Goal: Transaction & Acquisition: Book appointment/travel/reservation

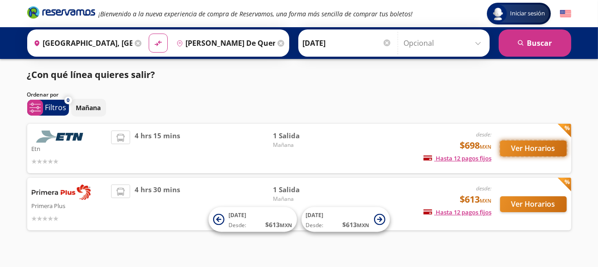
click at [512, 148] on button "Ver Horarios" at bounding box center [533, 149] width 67 height 16
click at [136, 45] on icon at bounding box center [138, 43] width 7 height 7
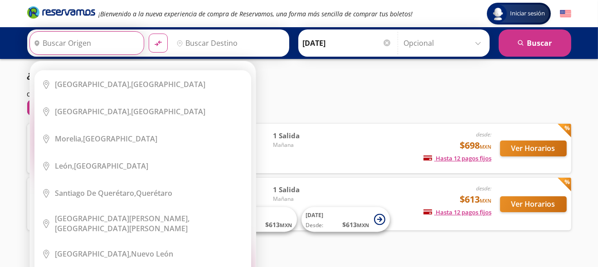
click at [107, 45] on input "Origen" at bounding box center [86, 43] width 112 height 23
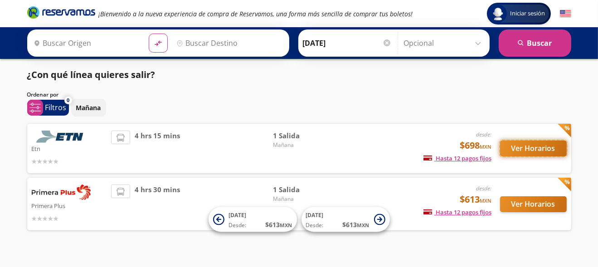
click at [527, 145] on button "Ver Horarios" at bounding box center [533, 149] width 67 height 16
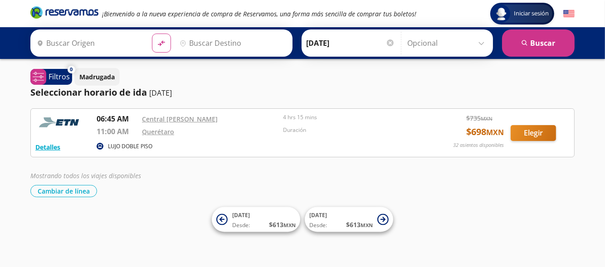
click at [89, 36] on input "Origen" at bounding box center [89, 43] width 112 height 23
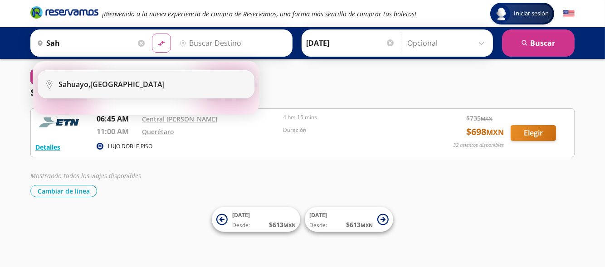
click at [78, 86] on b "Sahuayo," at bounding box center [74, 84] width 32 height 10
type input "[GEOGRAPHIC_DATA], [GEOGRAPHIC_DATA]"
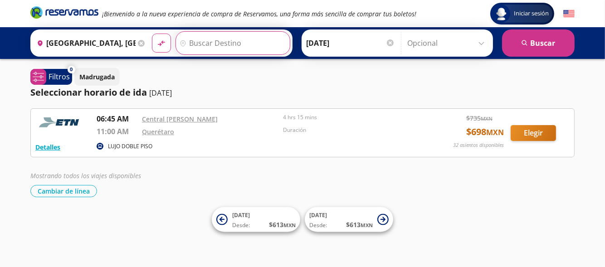
click at [238, 46] on input "Destino" at bounding box center [232, 43] width 112 height 23
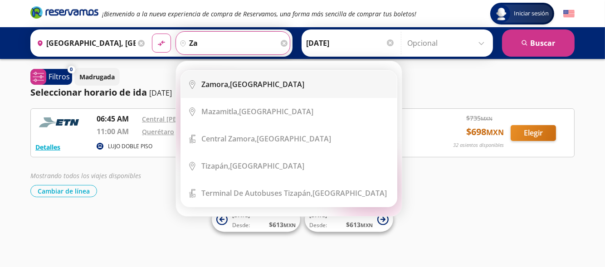
click at [220, 83] on b "Zamora," at bounding box center [215, 84] width 29 height 10
type input "[GEOGRAPHIC_DATA], [GEOGRAPHIC_DATA]"
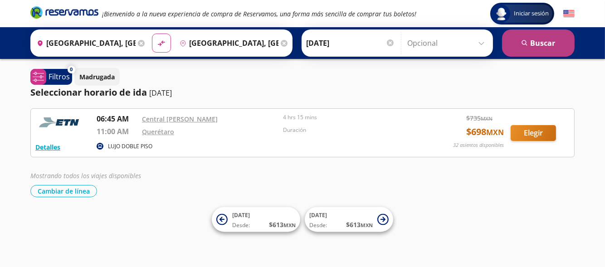
click at [560, 42] on button "search [GEOGRAPHIC_DATA]" at bounding box center [538, 42] width 73 height 27
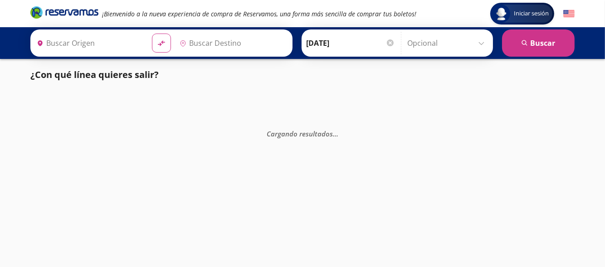
type input "[GEOGRAPHIC_DATA], [GEOGRAPHIC_DATA]"
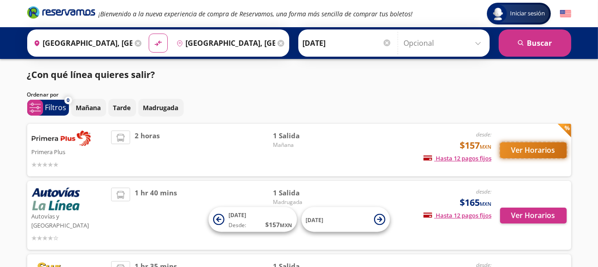
click at [520, 147] on button "Ver Horarios" at bounding box center [533, 150] width 67 height 16
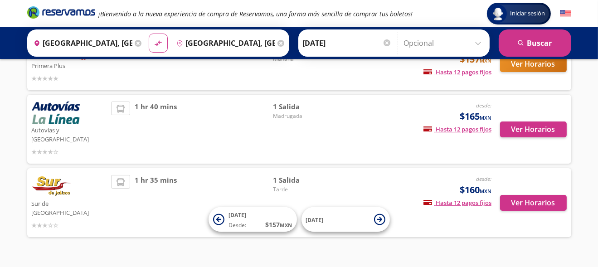
scroll to position [88, 0]
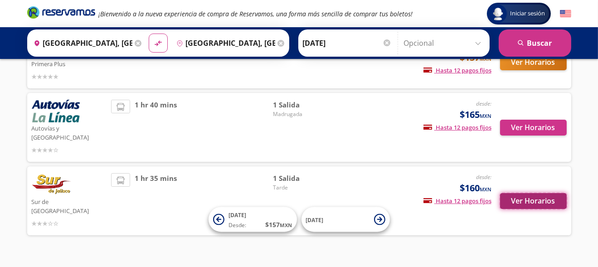
click at [517, 193] on button "Ver Horarios" at bounding box center [533, 201] width 67 height 16
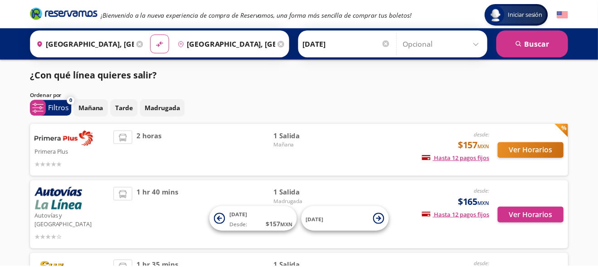
scroll to position [88, 0]
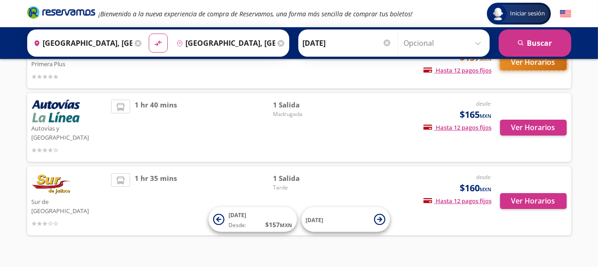
click at [522, 66] on button "Ver Horarios" at bounding box center [533, 62] width 67 height 16
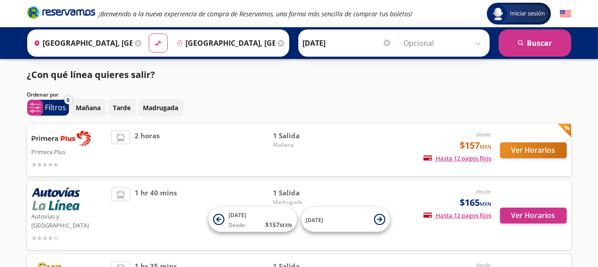
click at [136, 44] on icon at bounding box center [138, 43] width 7 height 7
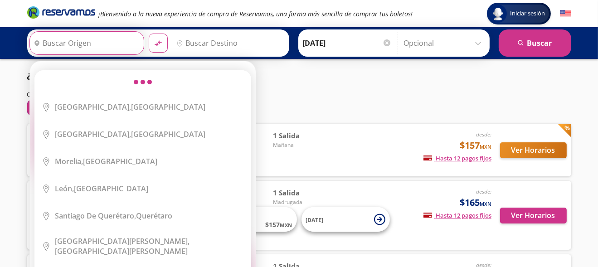
click at [128, 44] on input "Origen" at bounding box center [86, 43] width 112 height 23
type input "a"
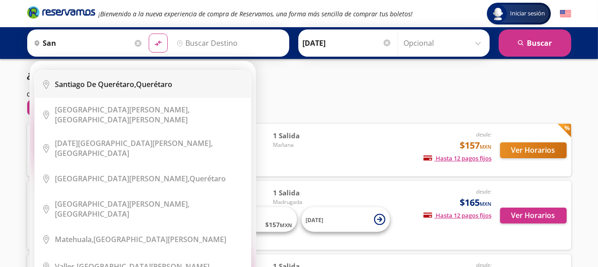
click at [102, 91] on li "City Icon [PERSON_NAME][GEOGRAPHIC_DATA], [GEOGRAPHIC_DATA]" at bounding box center [143, 84] width 216 height 27
type input "[PERSON_NAME] de Querétaro, [GEOGRAPHIC_DATA]"
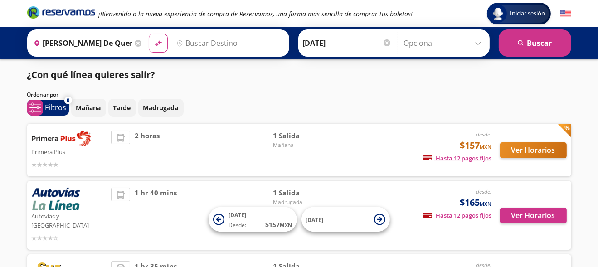
click at [206, 42] on input "Destino" at bounding box center [229, 43] width 112 height 23
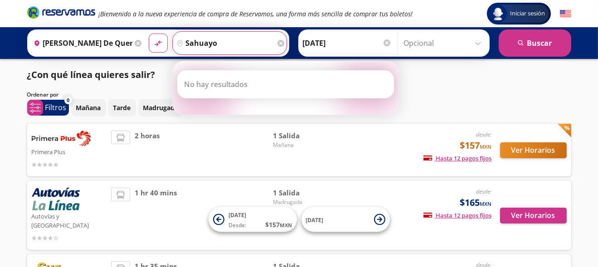
click at [149, 34] on button "material-symbols:compare-arrows-rounded" at bounding box center [158, 43] width 19 height 19
type input "s"
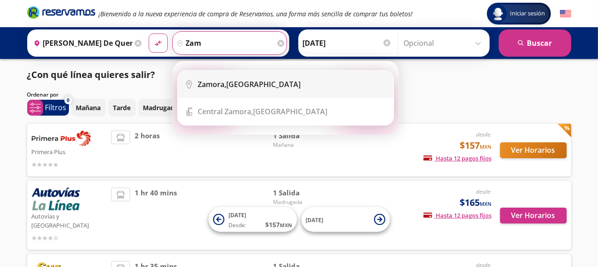
click at [227, 83] on div "[GEOGRAPHIC_DATA], [GEOGRAPHIC_DATA]" at bounding box center [249, 84] width 103 height 10
type input "[GEOGRAPHIC_DATA], [GEOGRAPHIC_DATA]"
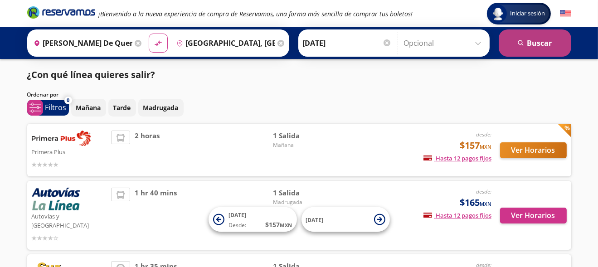
click at [517, 49] on button "search [GEOGRAPHIC_DATA]" at bounding box center [535, 42] width 73 height 27
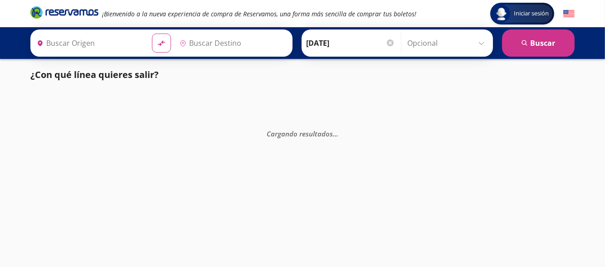
type input "[PERSON_NAME] de Querétaro, [GEOGRAPHIC_DATA]"
type input "[GEOGRAPHIC_DATA], [GEOGRAPHIC_DATA]"
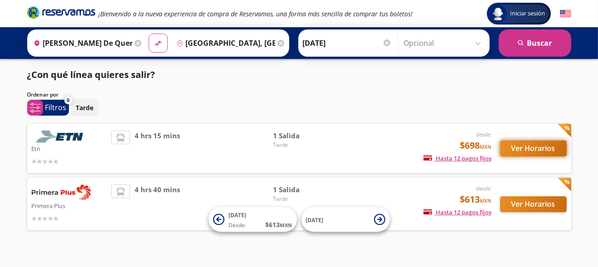
click at [509, 147] on button "Ver Horarios" at bounding box center [533, 149] width 67 height 16
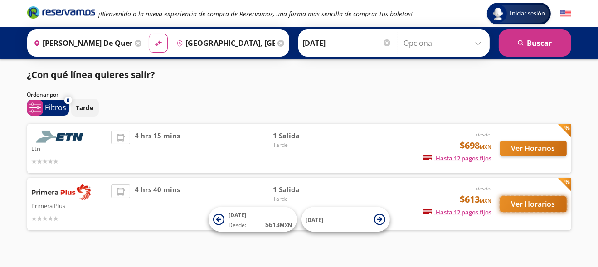
click at [546, 209] on button "Ver Horarios" at bounding box center [533, 204] width 67 height 16
